Goal: Navigation & Orientation: Find specific page/section

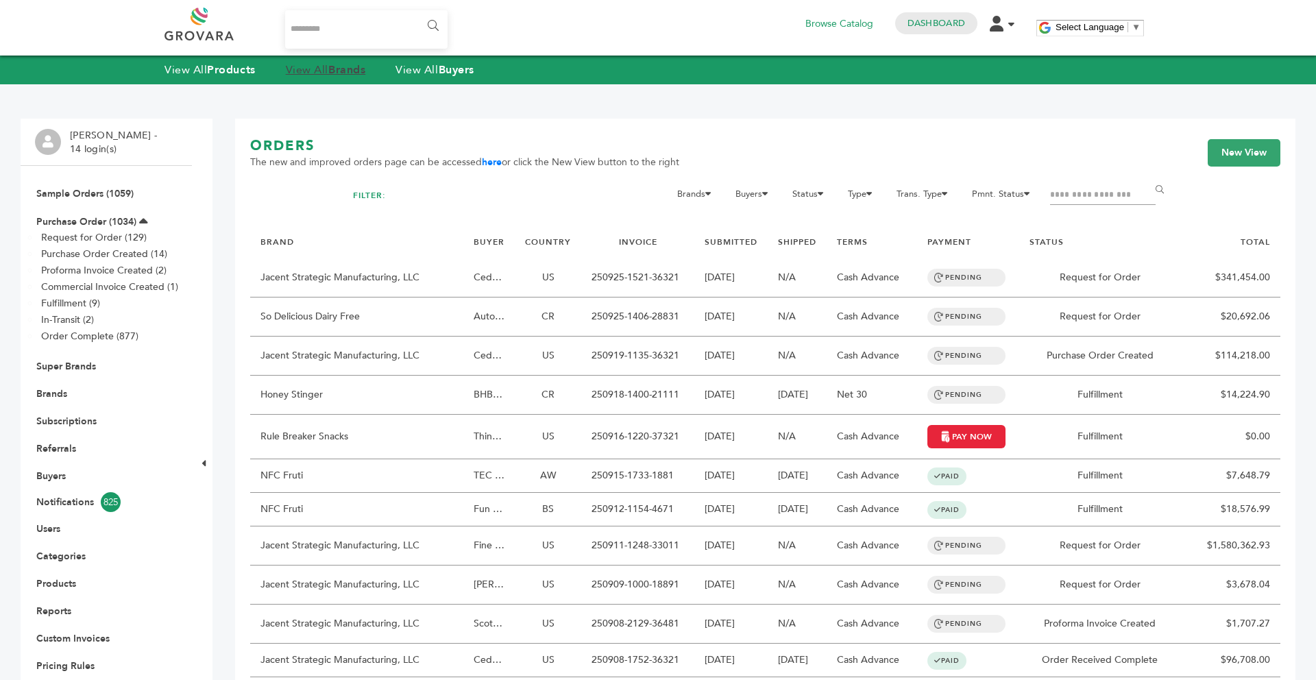
click at [336, 70] on strong "Brands" at bounding box center [346, 69] width 37 height 15
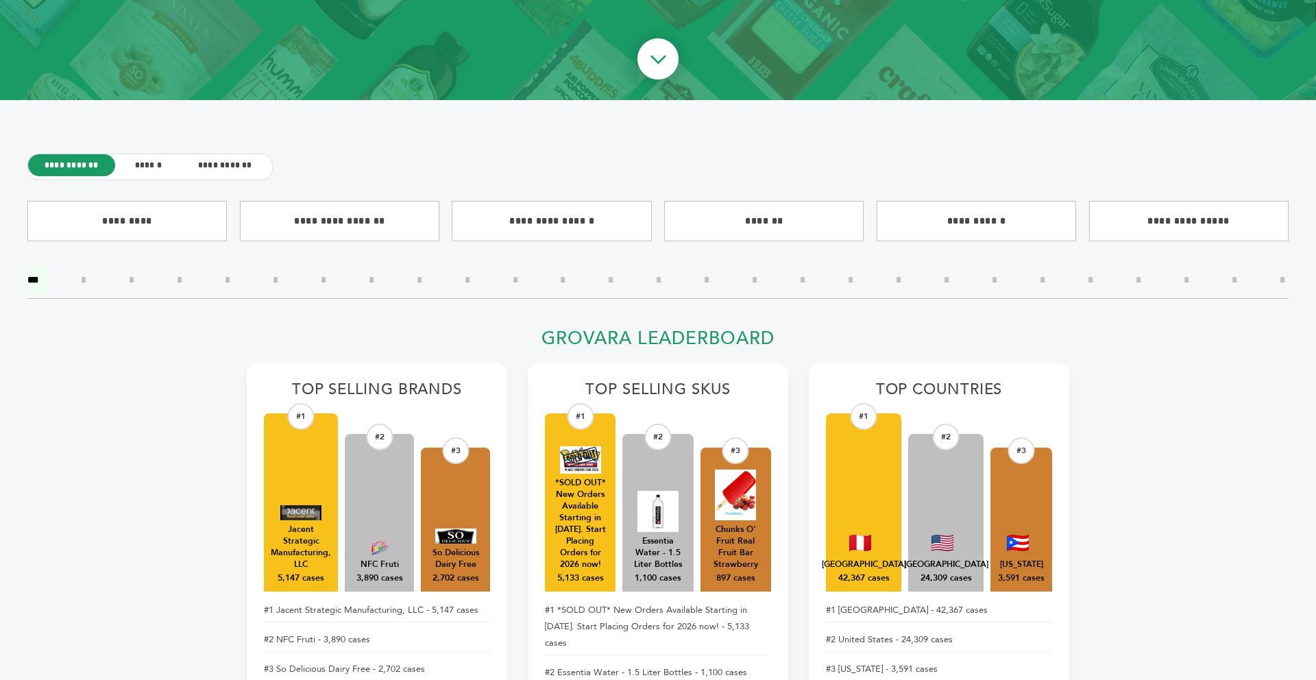
scroll to position [329, 0]
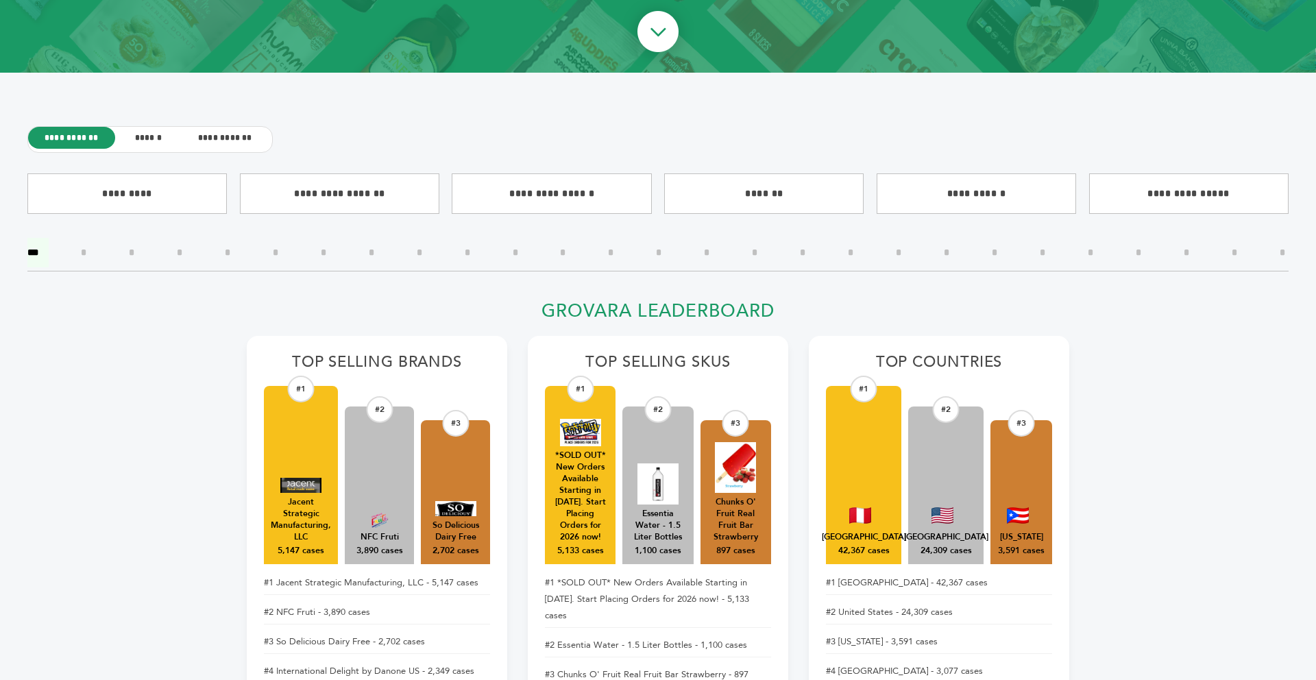
drag, startPoint x: 1315, startPoint y: 14, endPoint x: 1315, endPoint y: 22, distance: 7.5
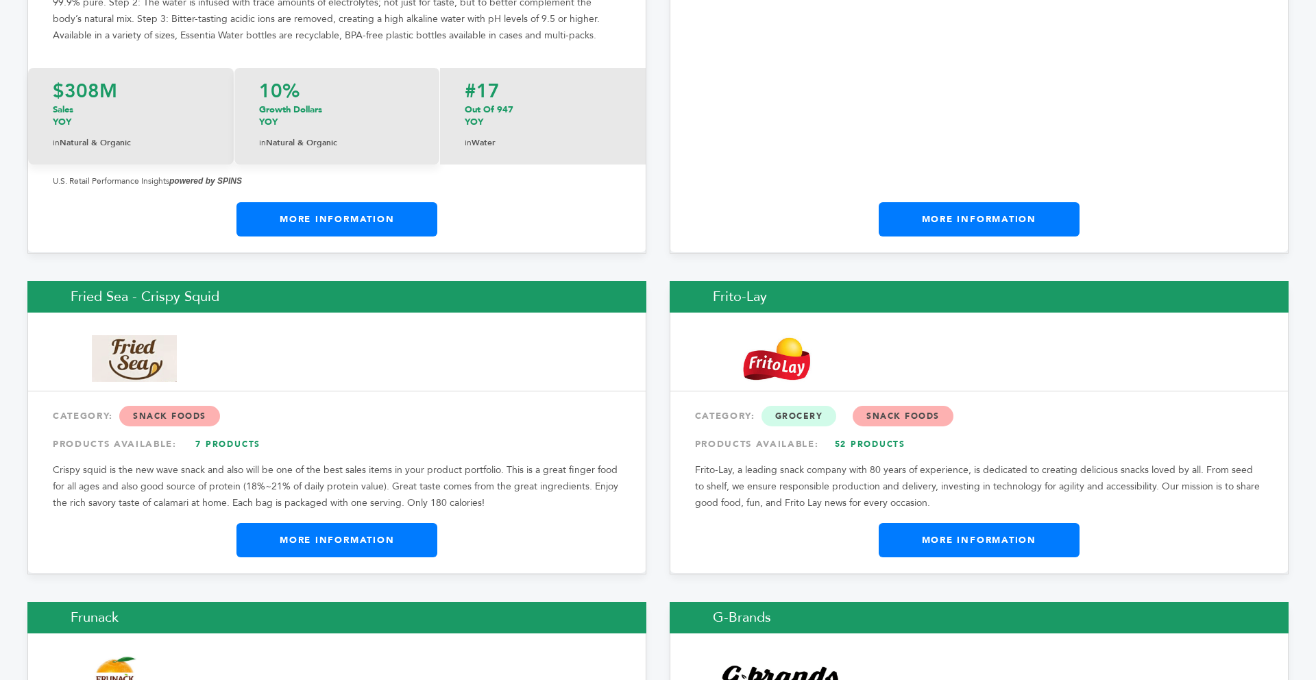
scroll to position [7888, 0]
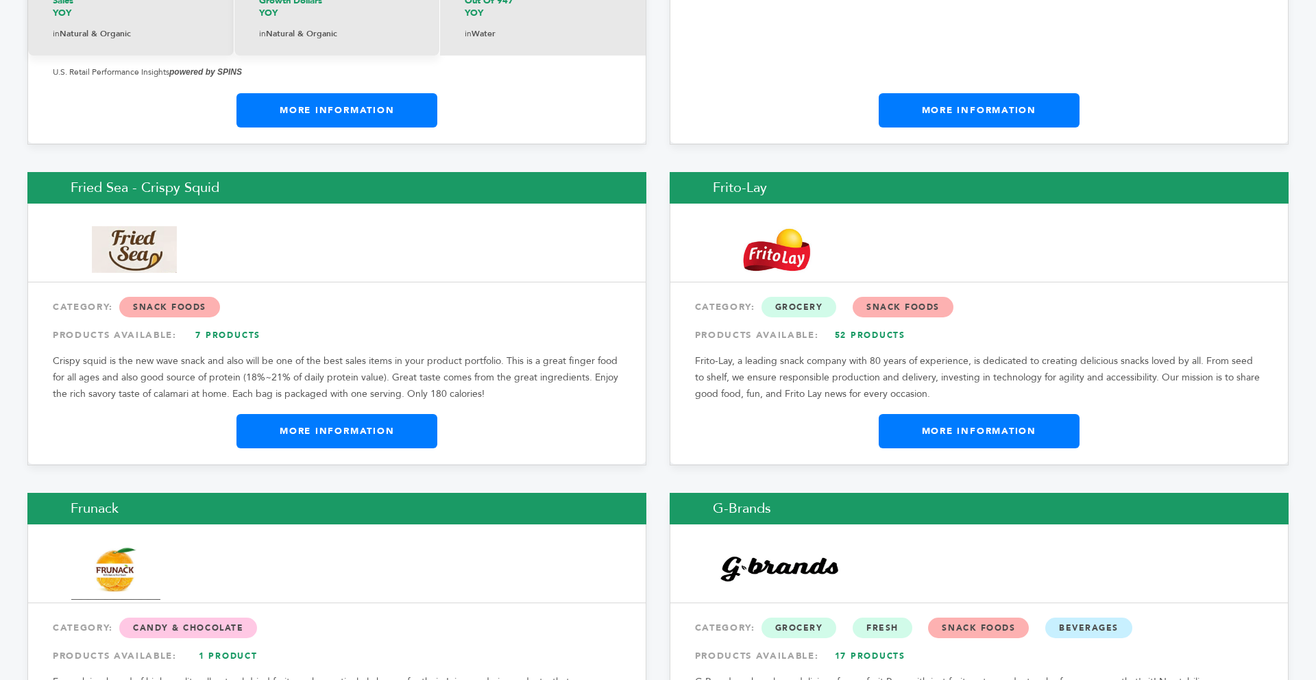
drag, startPoint x: 1315, startPoint y: 22, endPoint x: 1267, endPoint y: 211, distance: 195.3
click at [393, 307] on div "Fried Sea - Crispy Squid CATEGORY: Snack Foods PRODUCTS AVAILABLE: 7 Products C…" at bounding box center [336, 318] width 619 height 293
click at [383, 414] on link "More Information" at bounding box center [336, 431] width 201 height 34
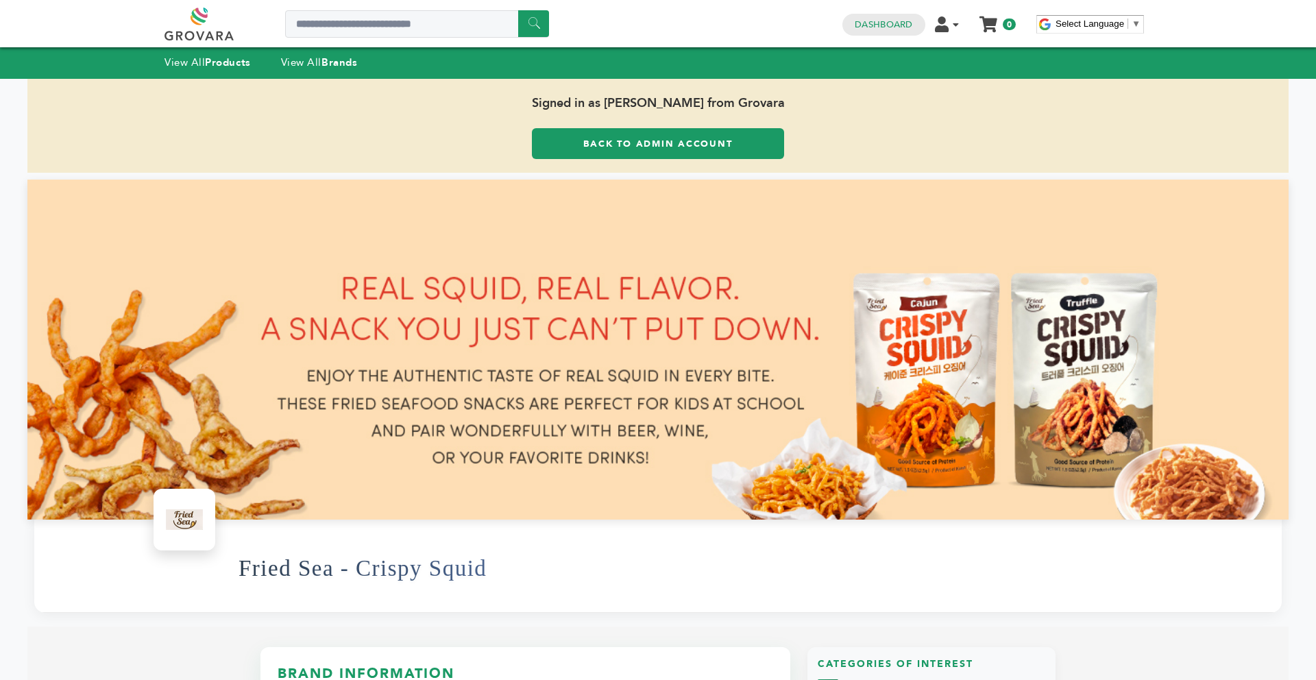
click at [616, 134] on link "Back to Admin Account" at bounding box center [658, 143] width 252 height 31
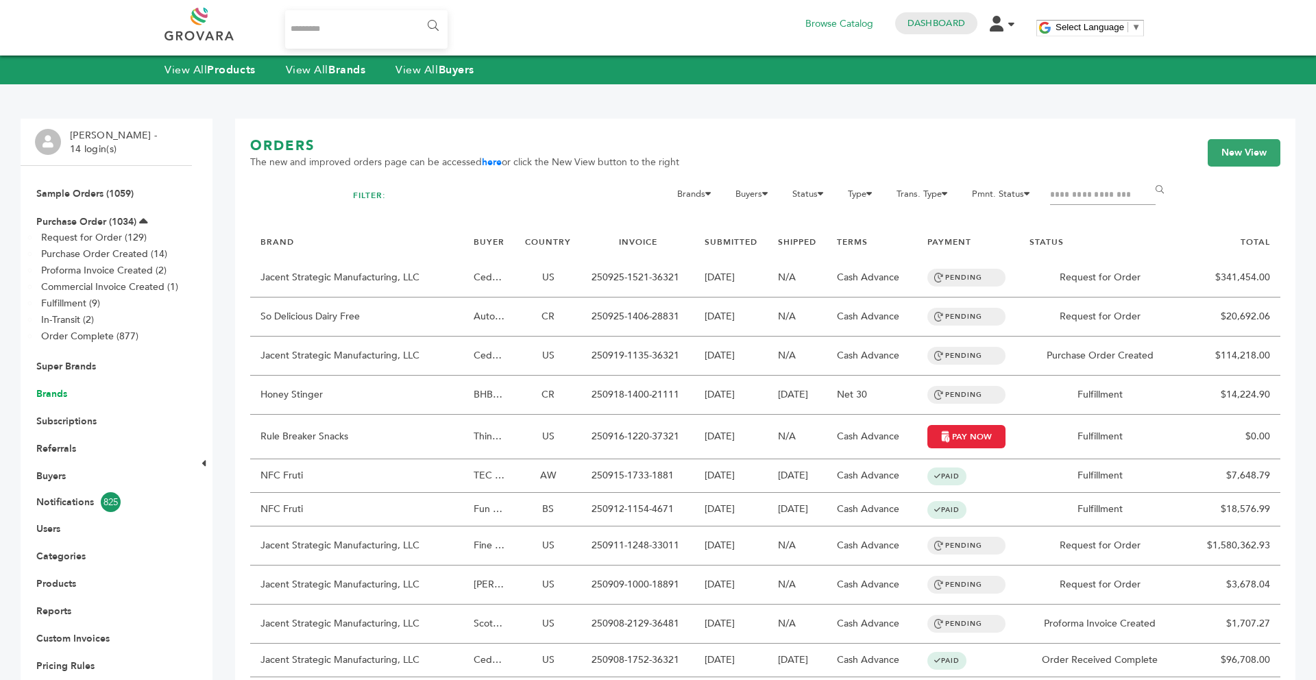
click at [50, 397] on link "Brands" at bounding box center [51, 393] width 31 height 13
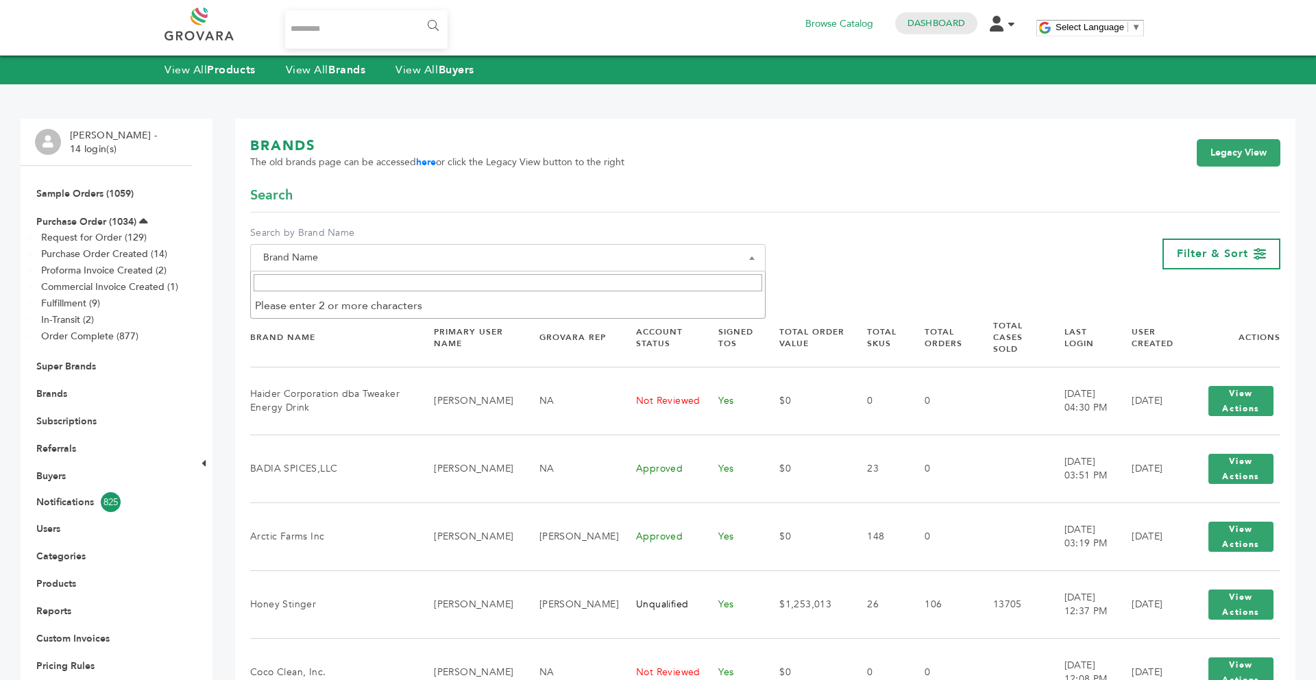
click at [343, 264] on span "Brand Name" at bounding box center [508, 257] width 500 height 19
click at [334, 283] on input "Search" at bounding box center [508, 282] width 509 height 17
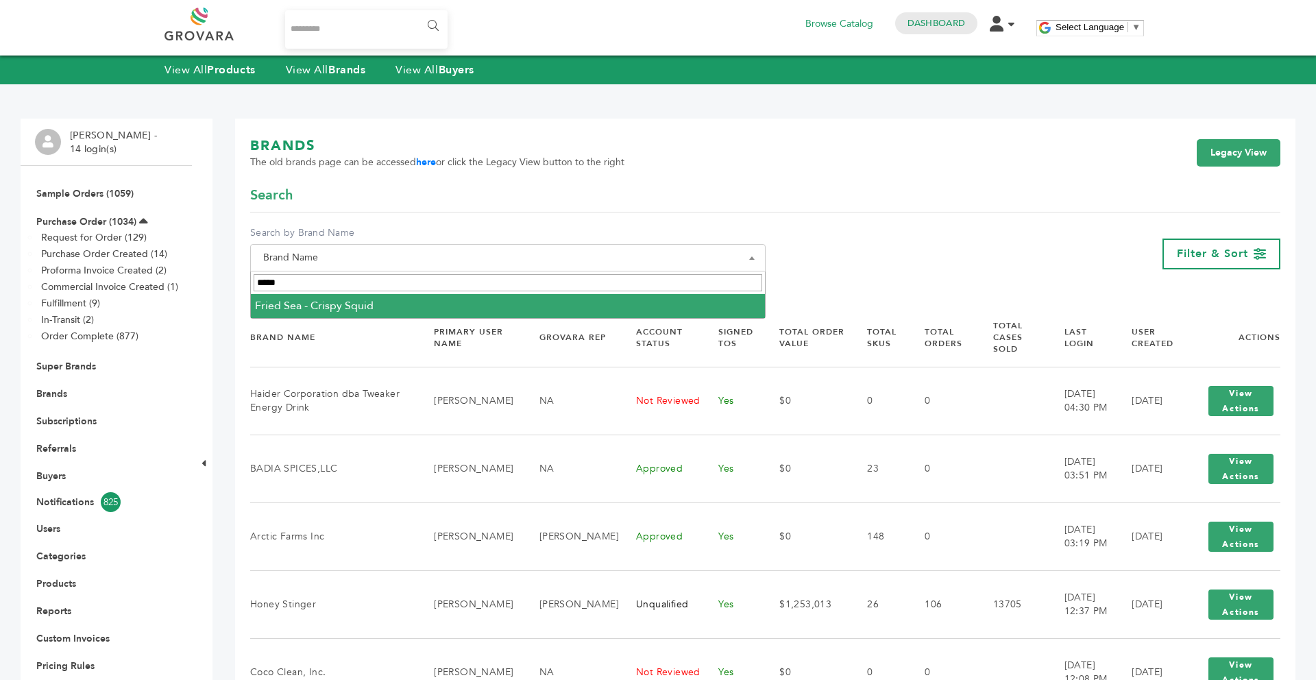
type input "*****"
select select "**********"
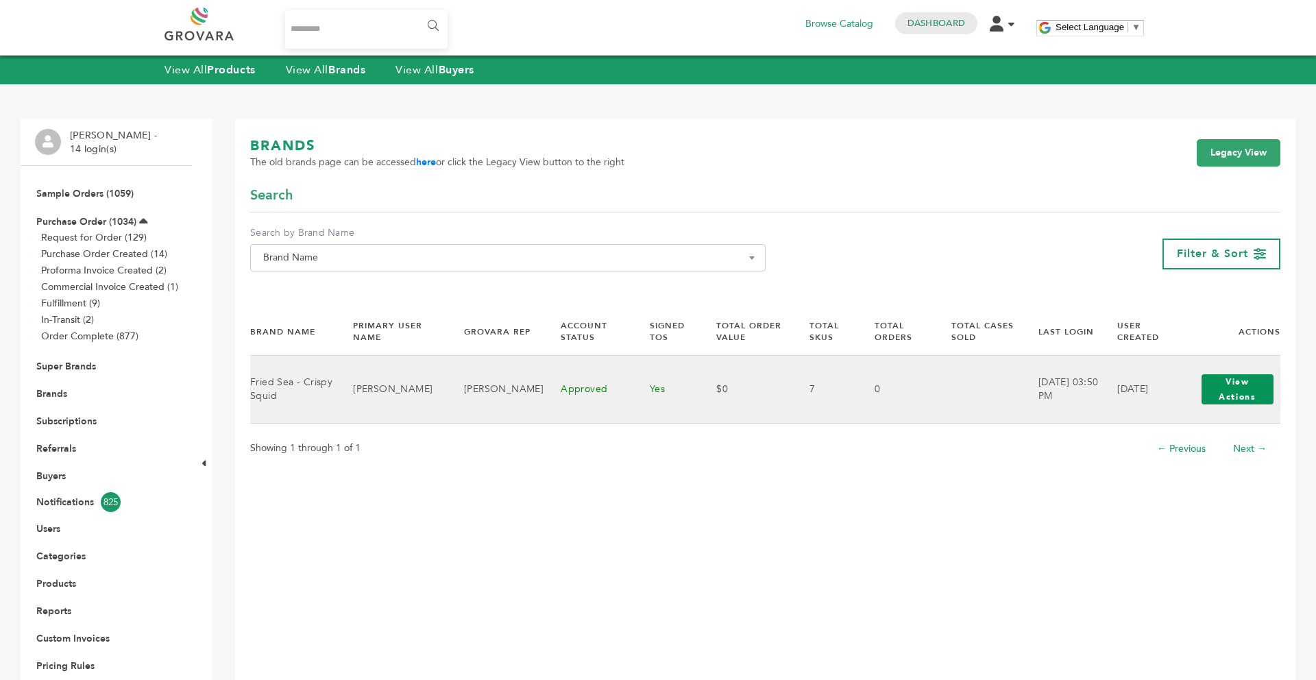
click at [1251, 387] on button "View Actions" at bounding box center [1238, 389] width 72 height 30
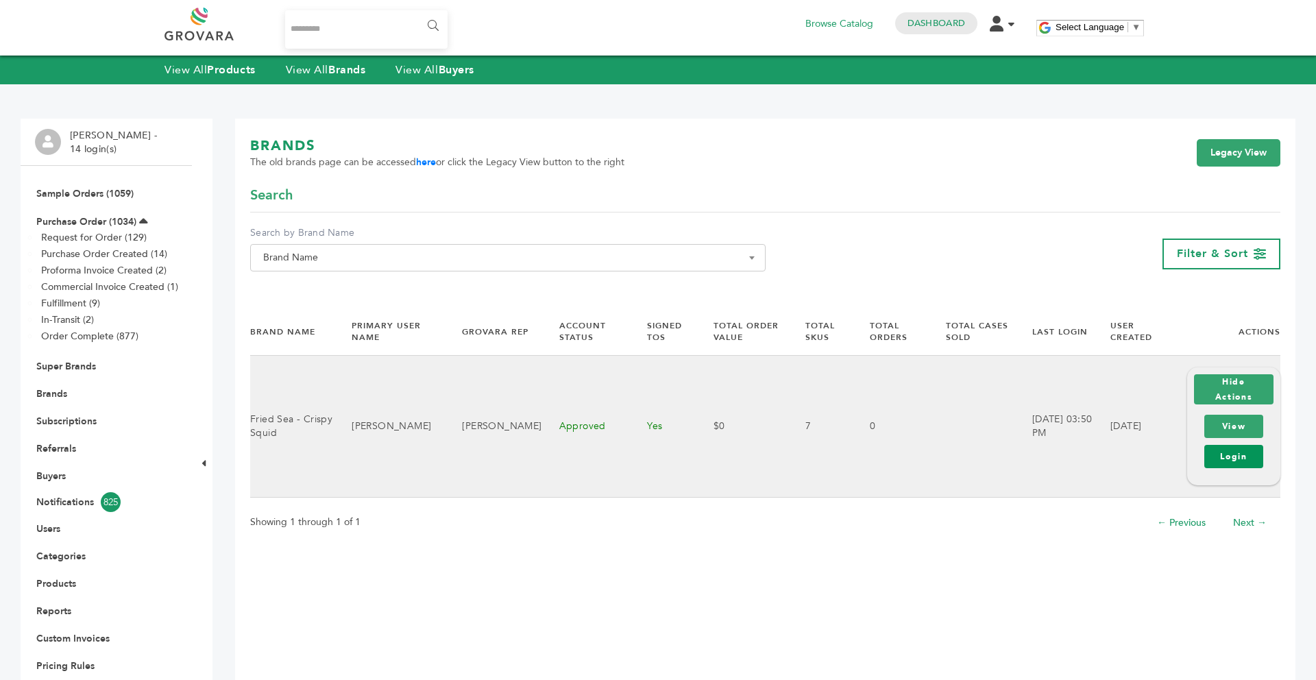
click at [1239, 460] on link "Login" at bounding box center [1233, 456] width 59 height 23
